Goal: Task Accomplishment & Management: Manage account settings

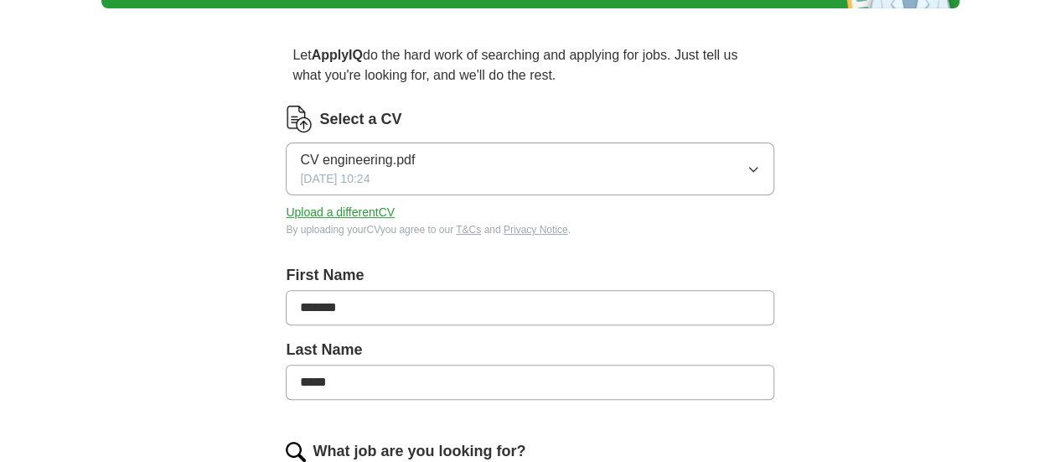
scroll to position [124, 0]
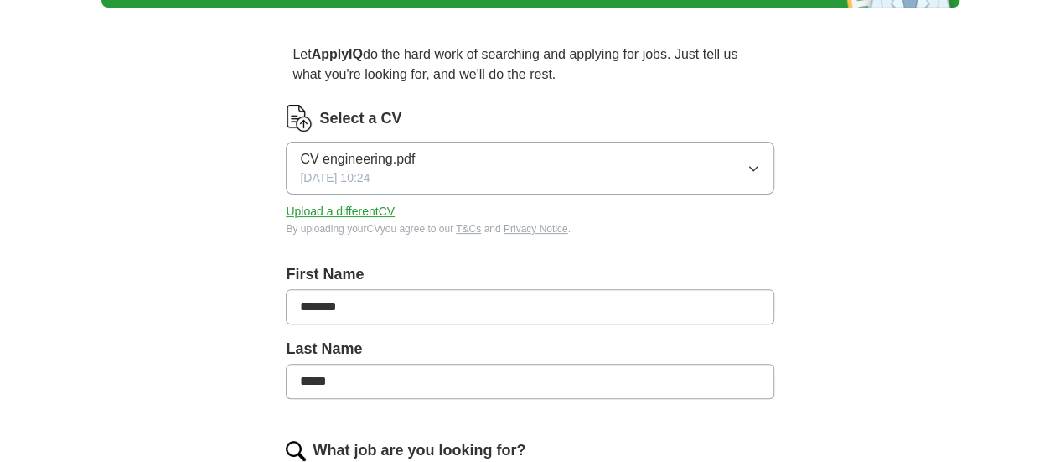
click at [395, 212] on button "Upload a different CV" at bounding box center [340, 212] width 109 height 18
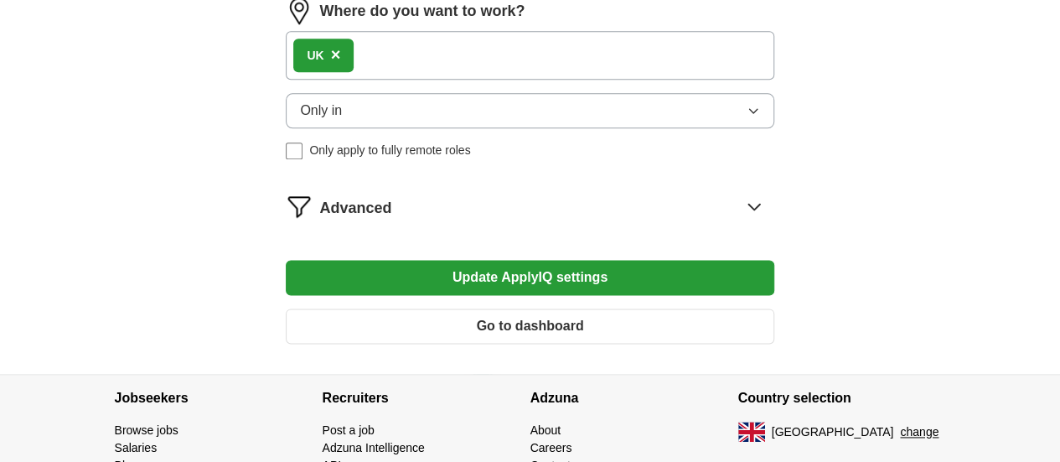
scroll to position [946, 0]
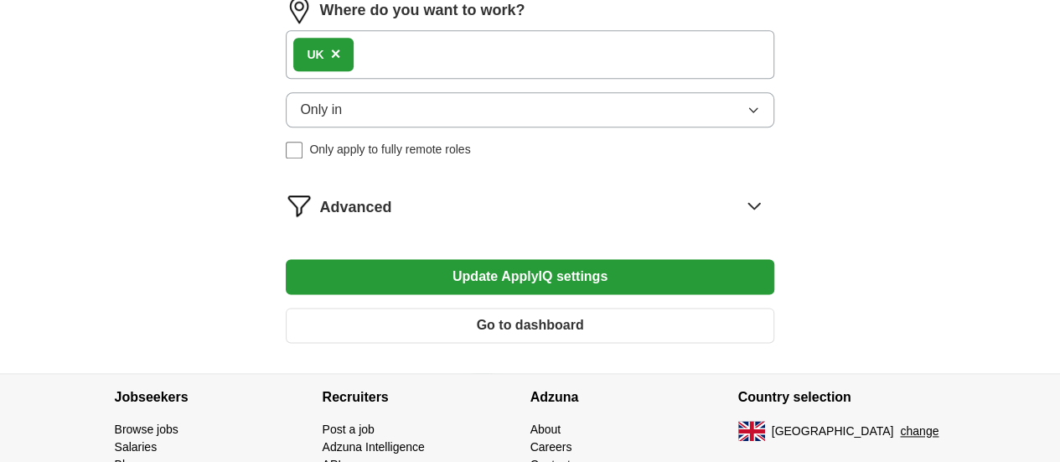
click at [362, 219] on div "Advanced" at bounding box center [530, 205] width 488 height 27
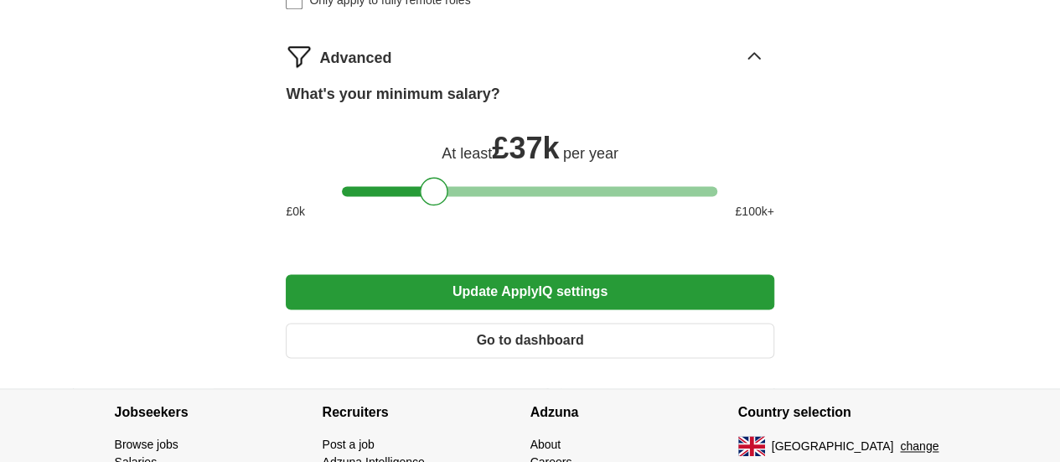
scroll to position [1096, 0]
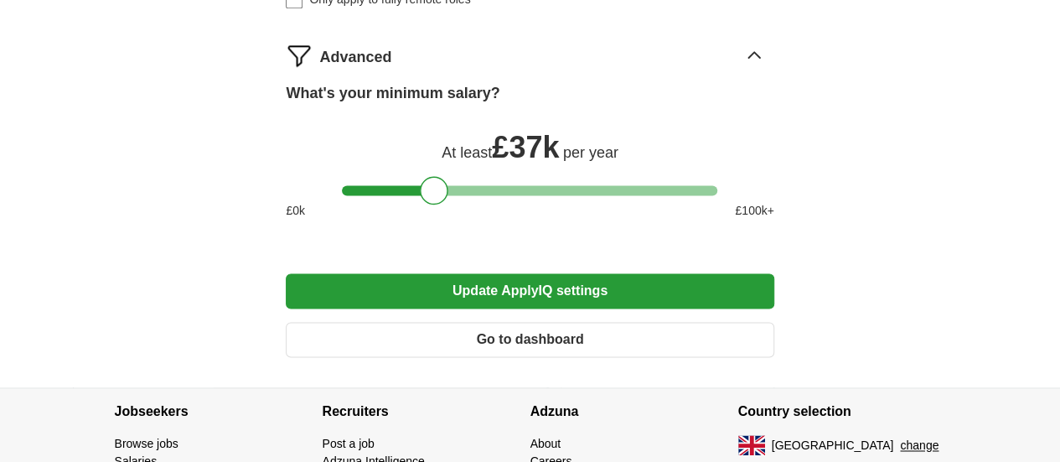
click at [486, 308] on button "Update ApplyIQ settings" at bounding box center [530, 290] width 488 height 35
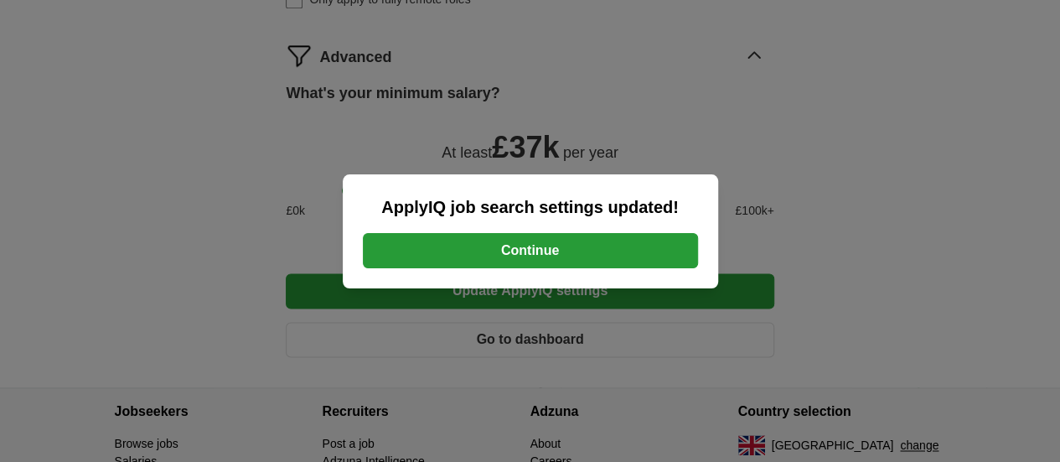
click at [514, 241] on button "Continue" at bounding box center [530, 250] width 335 height 35
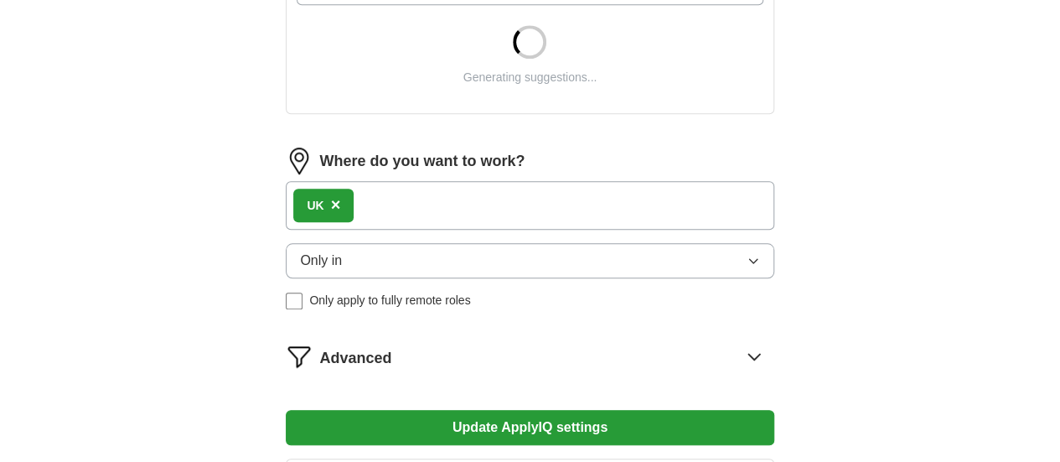
scroll to position [662, 0]
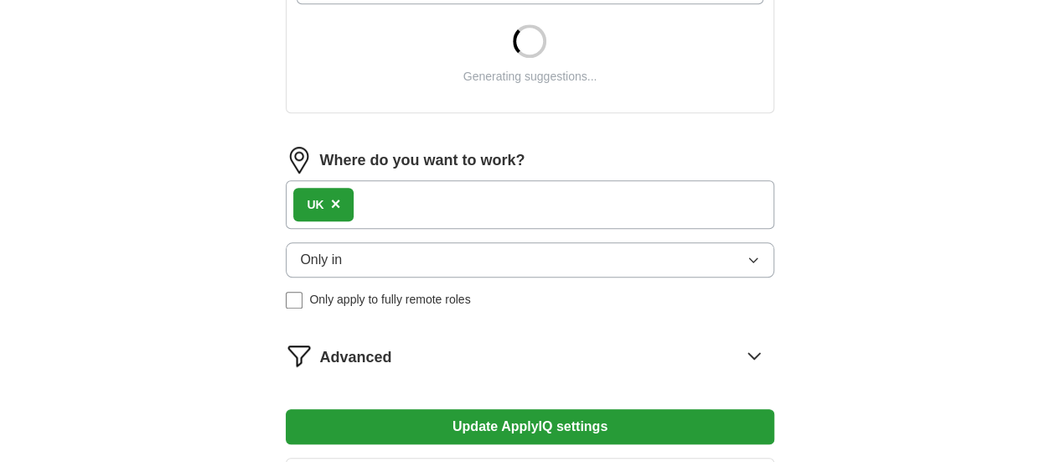
click at [479, 249] on button "Only in" at bounding box center [530, 259] width 488 height 35
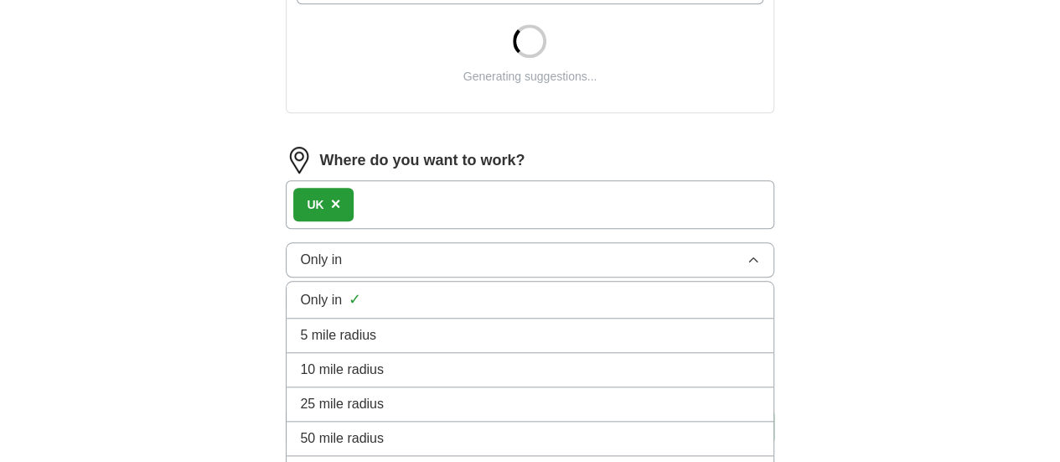
click at [384, 394] on span "25 mile radius" at bounding box center [342, 404] width 84 height 20
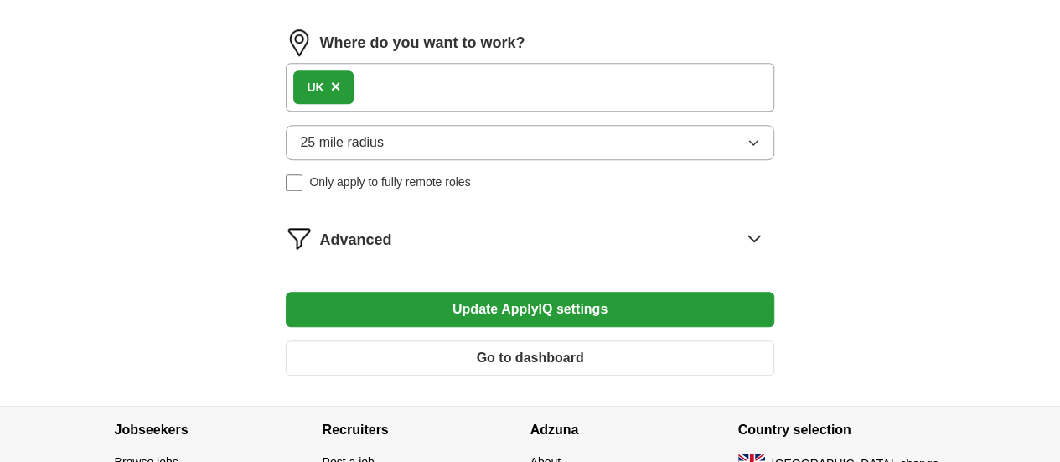
scroll to position [780, 0]
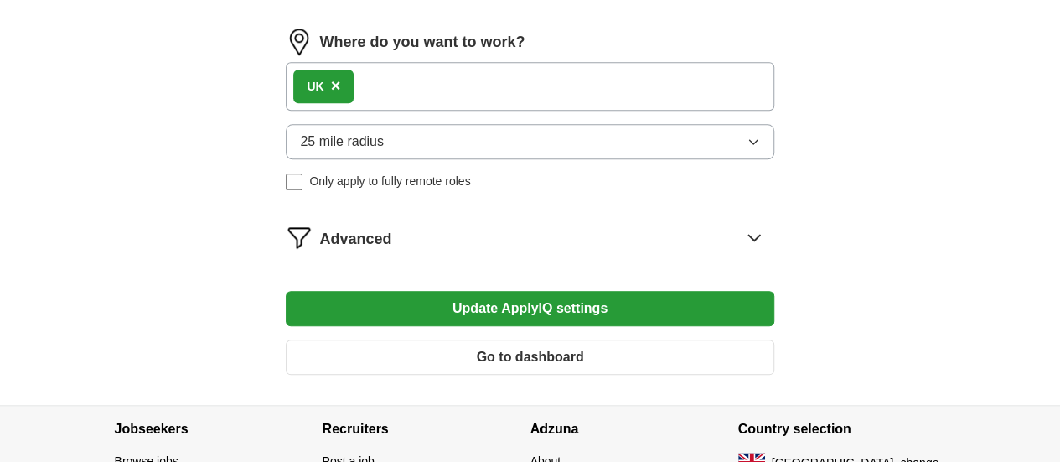
click at [504, 293] on button "Update ApplyIQ settings" at bounding box center [530, 308] width 488 height 35
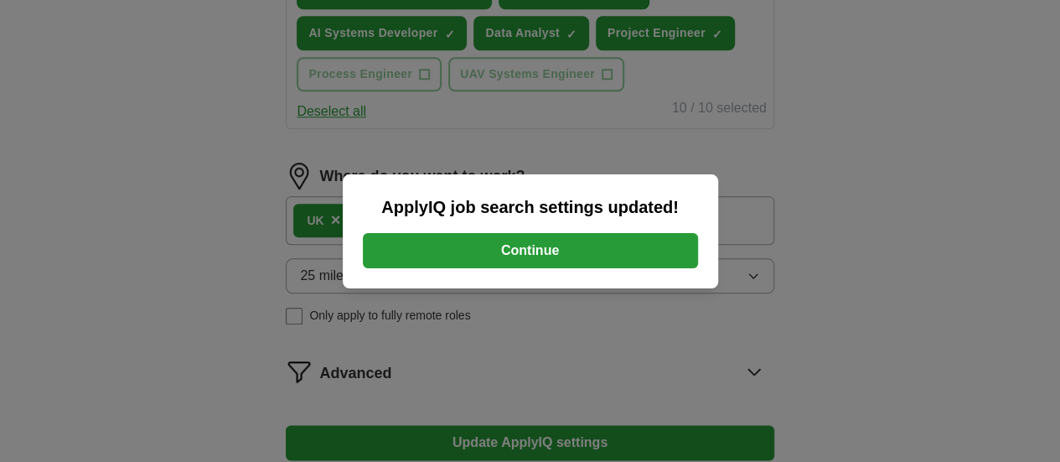
click at [548, 242] on button "Continue" at bounding box center [530, 250] width 335 height 35
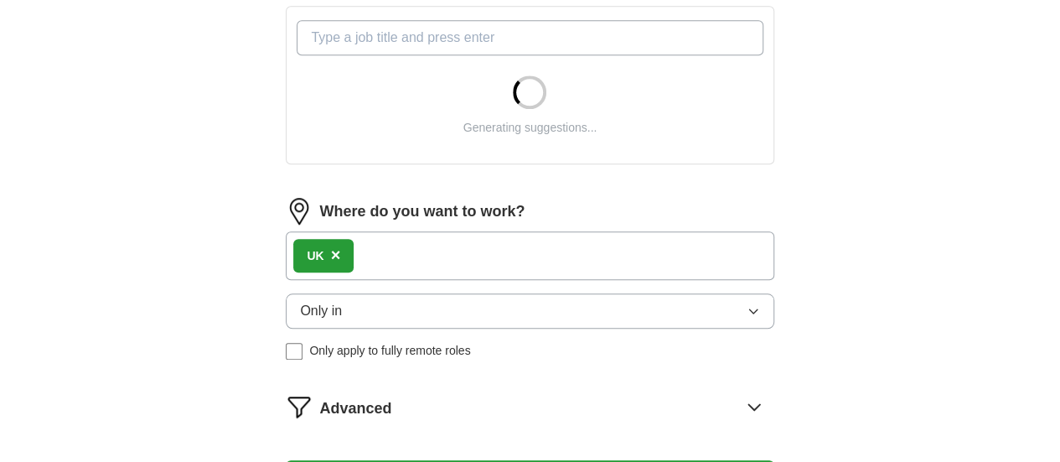
scroll to position [613, 0]
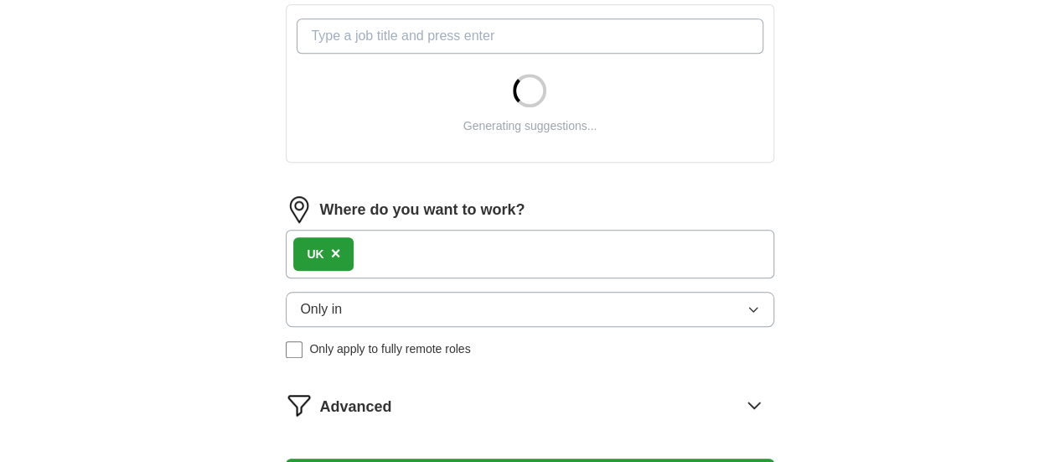
click at [391, 298] on button "Only in" at bounding box center [530, 309] width 488 height 35
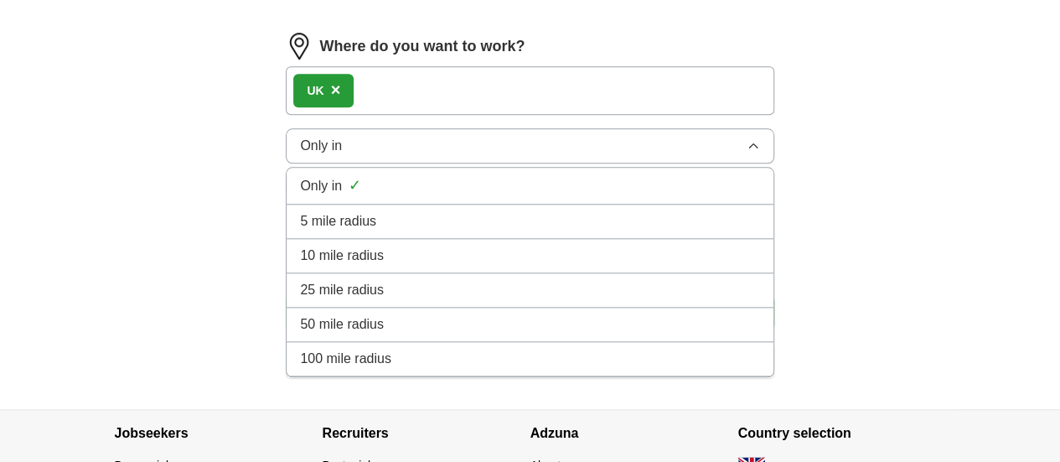
scroll to position [777, 0]
click at [384, 284] on span "25 mile radius" at bounding box center [342, 289] width 84 height 20
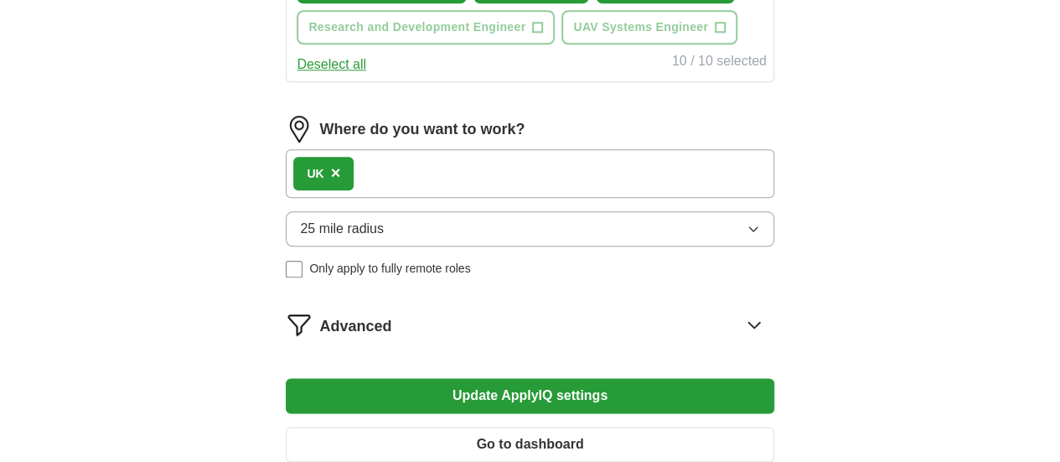
scroll to position [1044, 0]
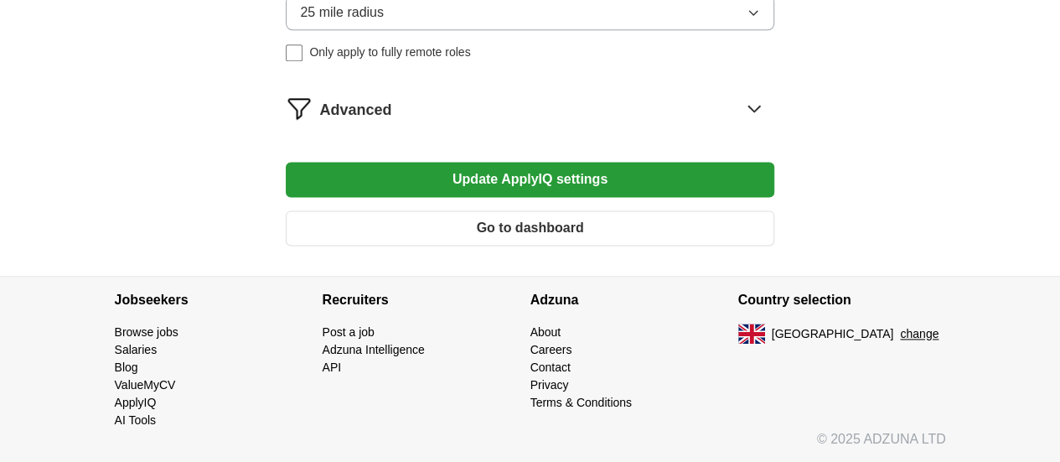
click at [487, 197] on button "Update ApplyIQ settings" at bounding box center [530, 179] width 488 height 35
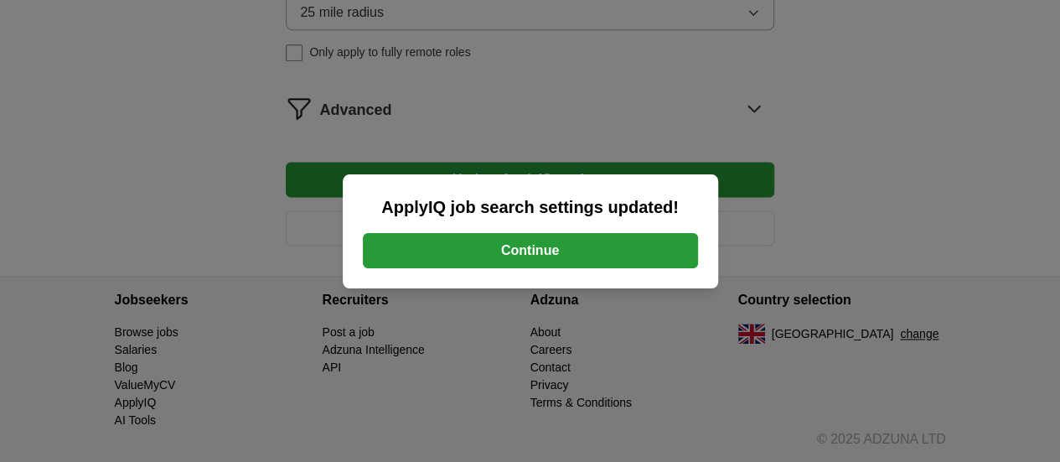
click at [536, 248] on button "Continue" at bounding box center [530, 250] width 335 height 35
